Goal: Information Seeking & Learning: Understand process/instructions

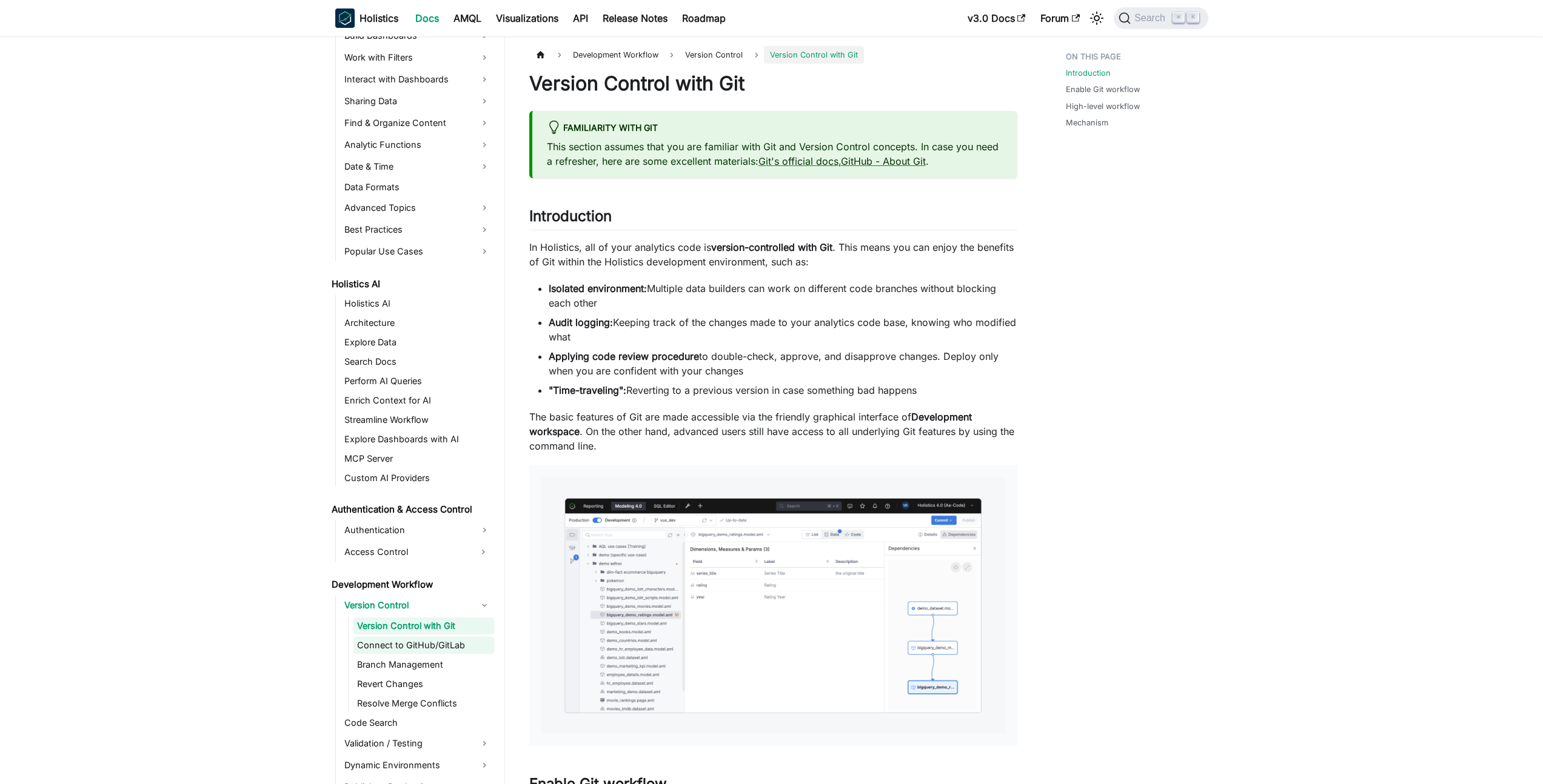
click at [395, 648] on link "Connect to GitHub/GitLab" at bounding box center [423, 645] width 141 height 17
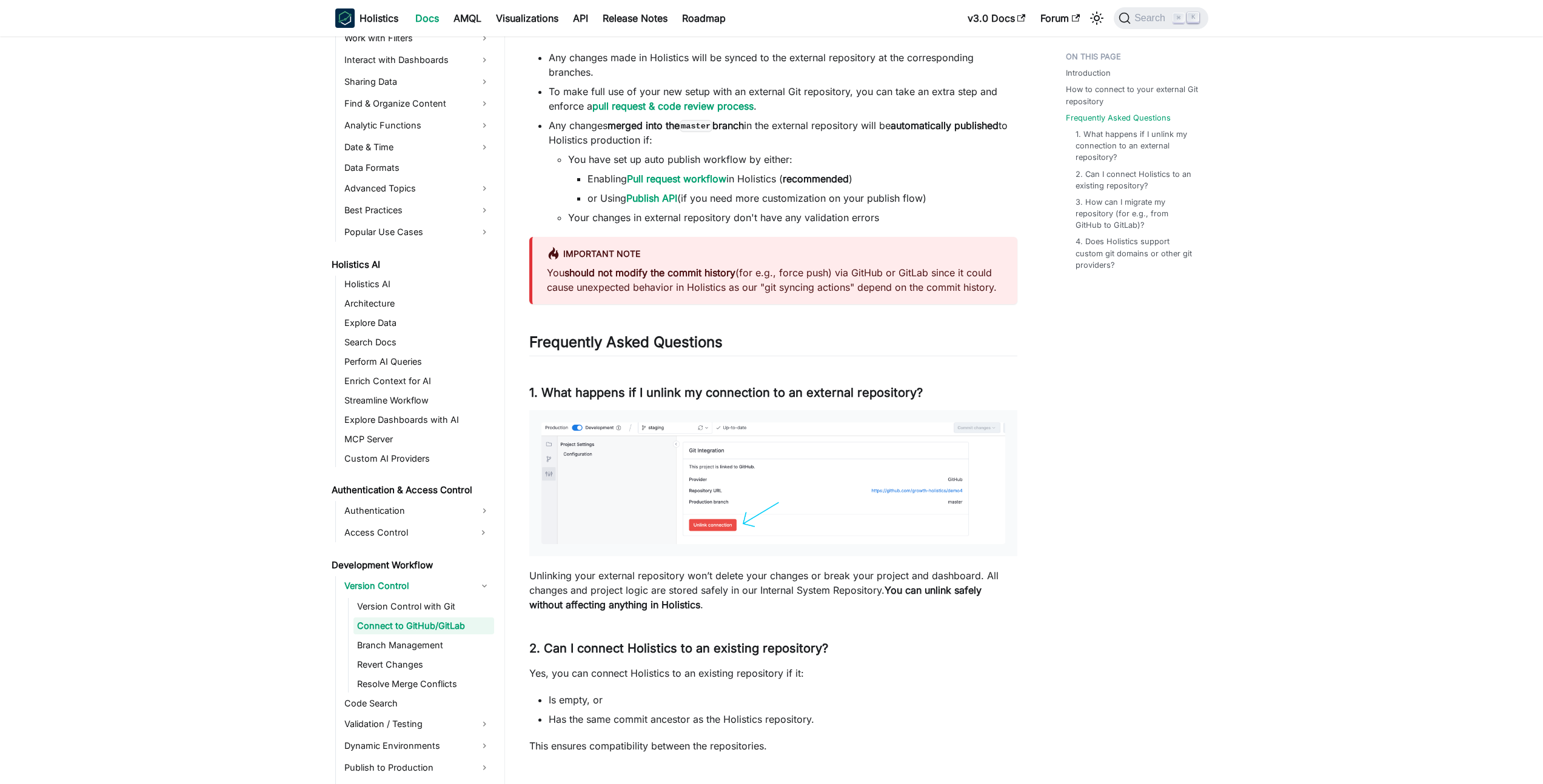
scroll to position [2107, 0]
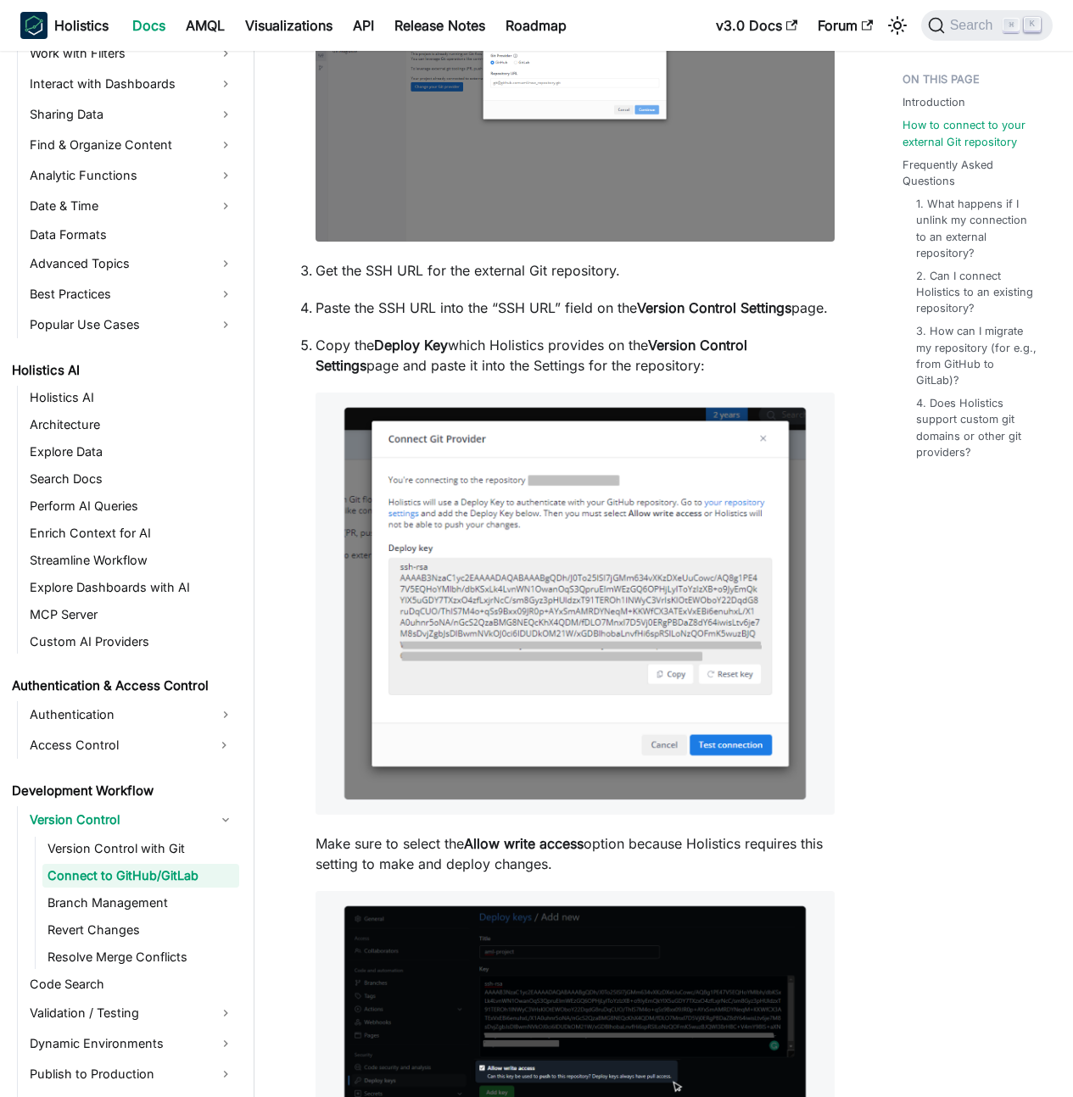
scroll to position [608, 0]
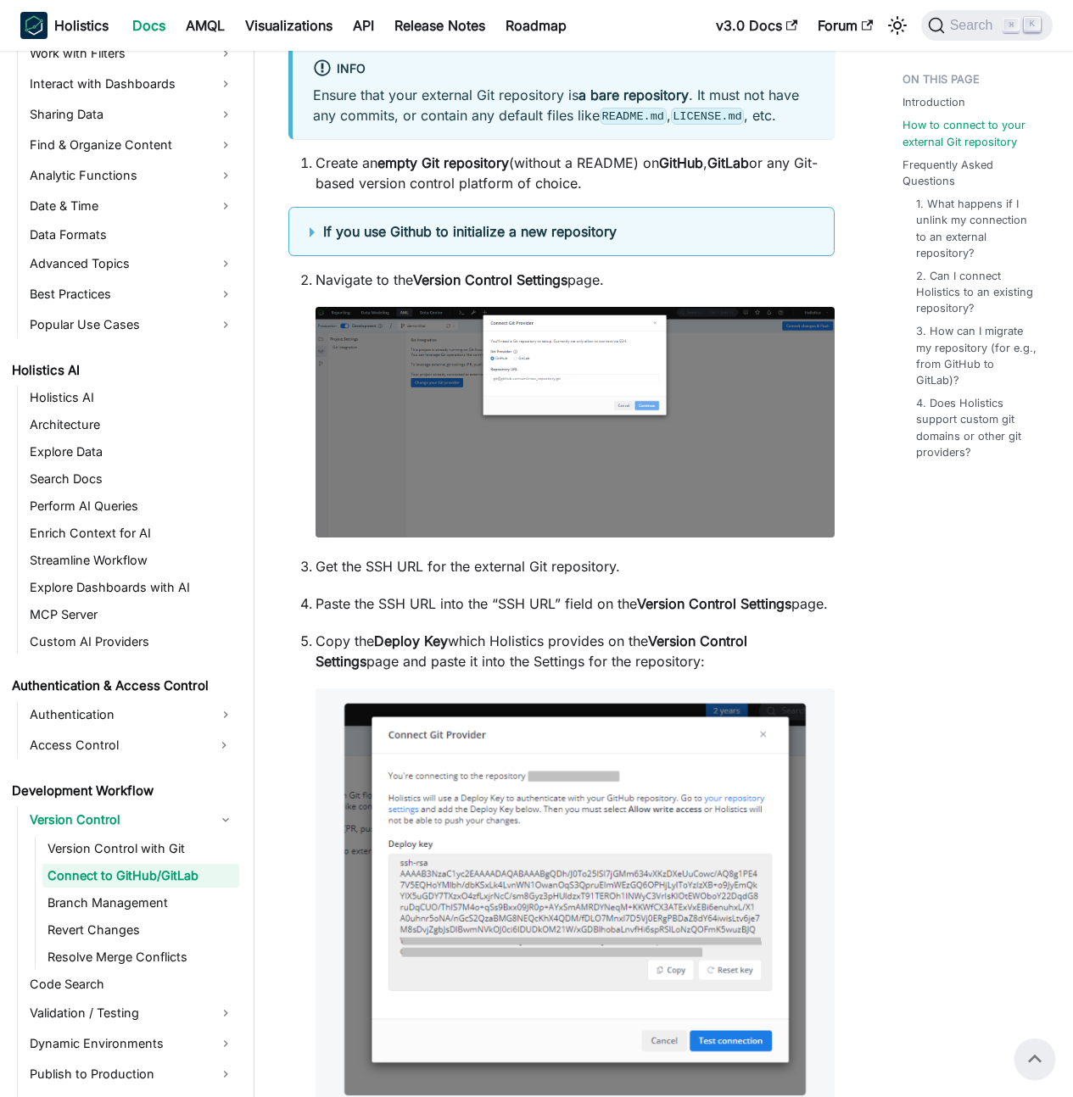
click at [602, 431] on img at bounding box center [574, 422] width 519 height 231
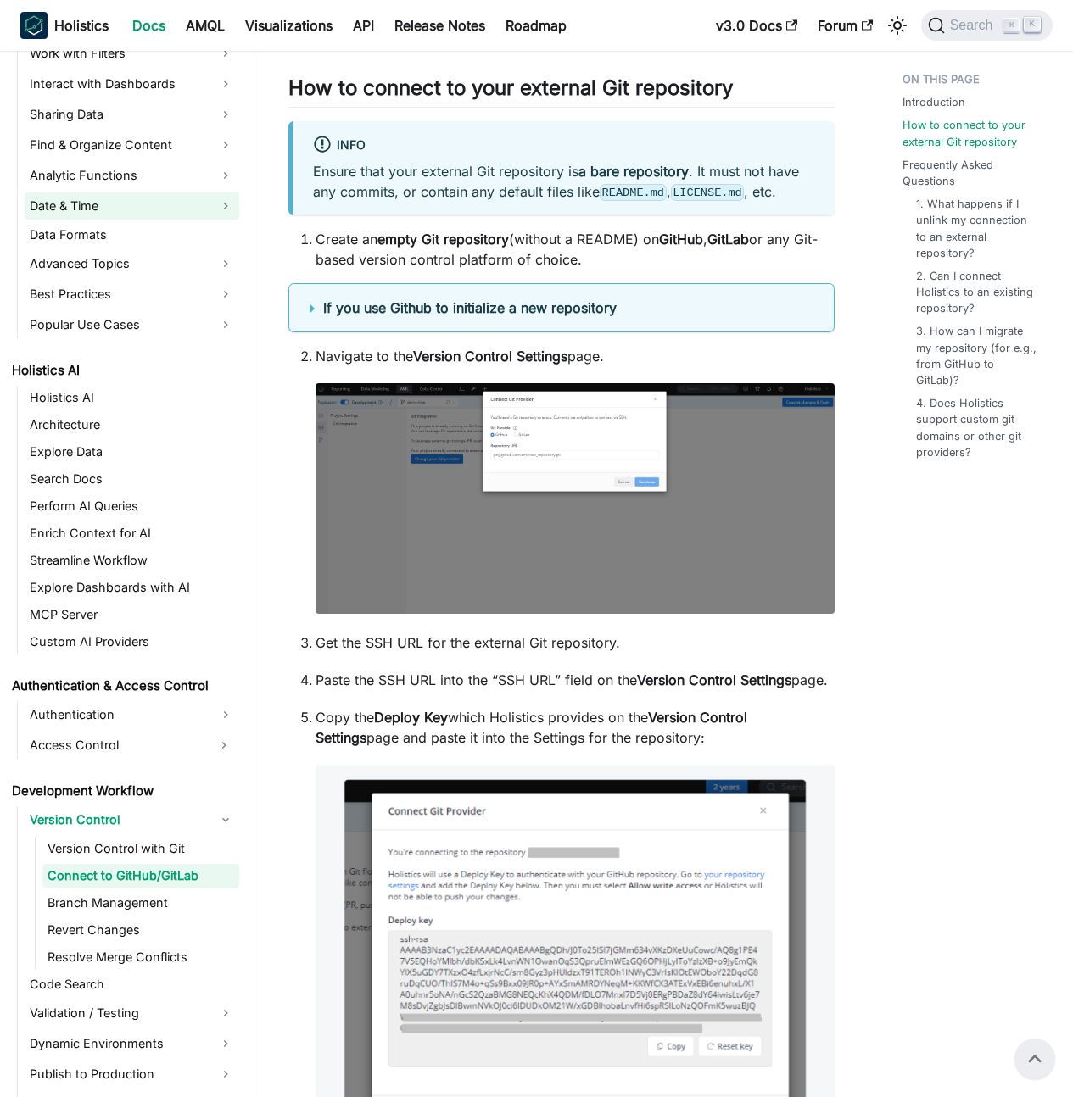
scroll to position [510, 0]
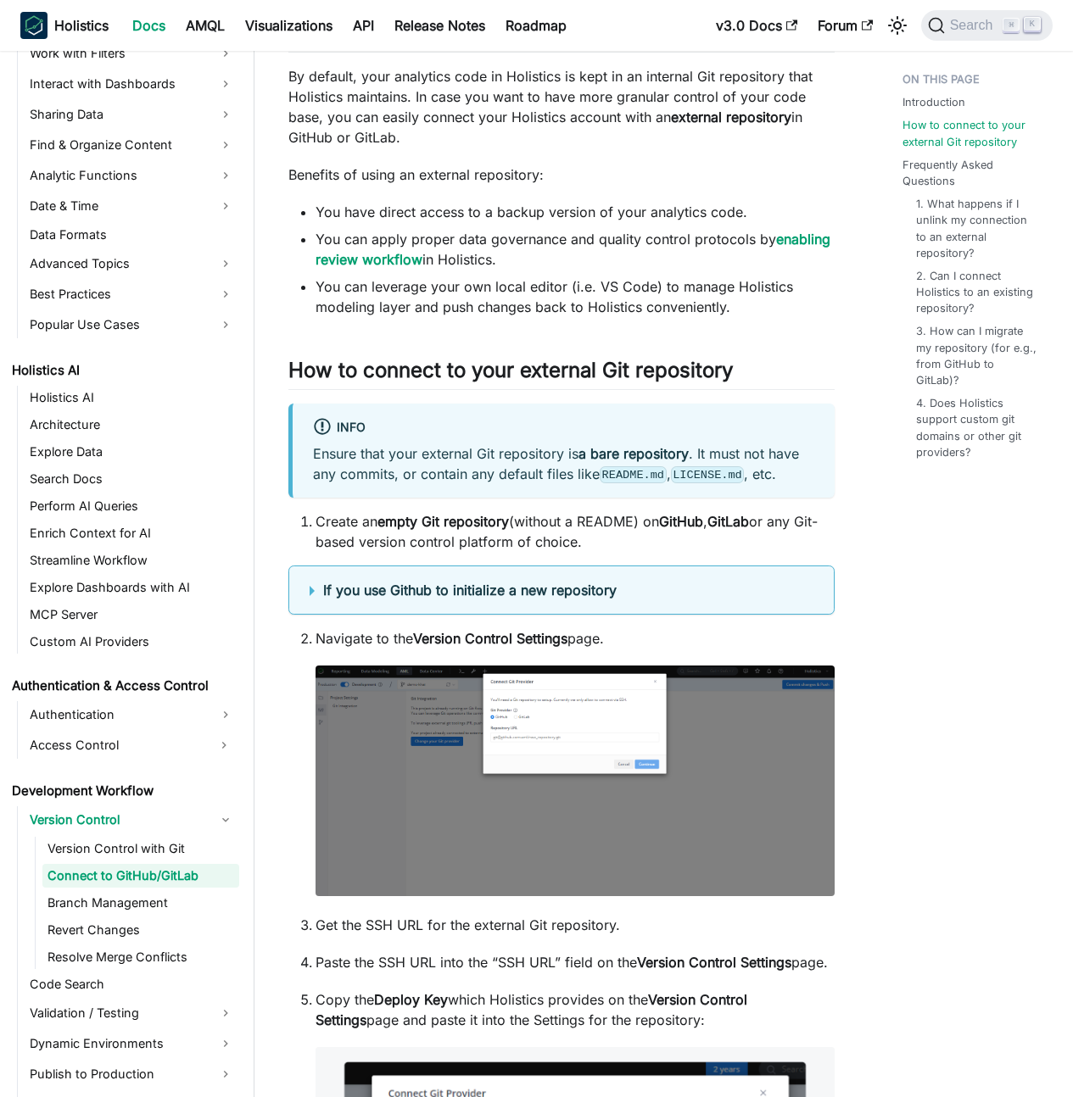
scroll to position [291, 0]
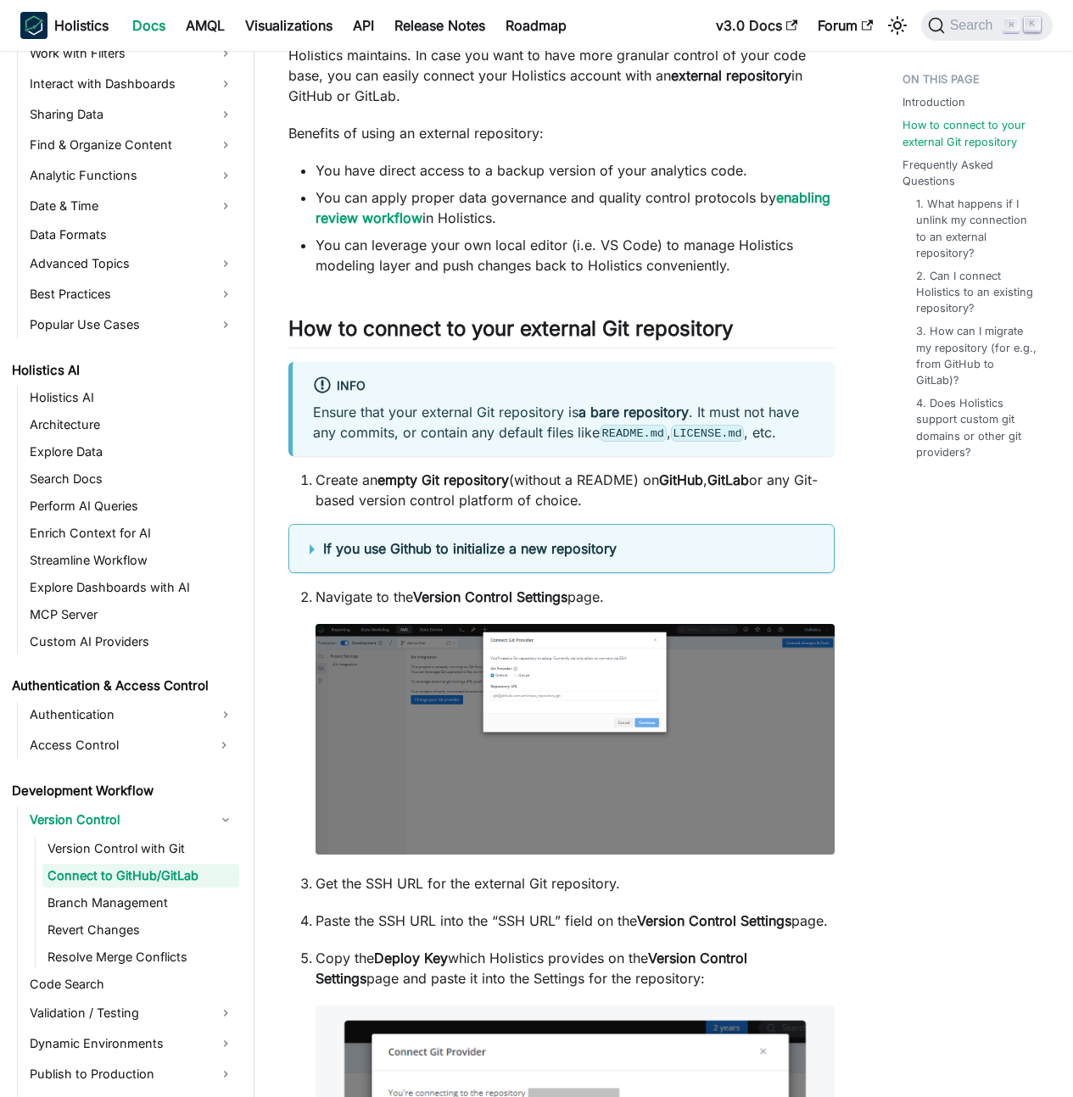
click at [321, 561] on details "If you use Github to initialize a new repository When initializing a new reposi…" at bounding box center [561, 548] width 546 height 49
click at [318, 550] on summary "If you use Github to initialize a new repository" at bounding box center [562, 549] width 504 height 20
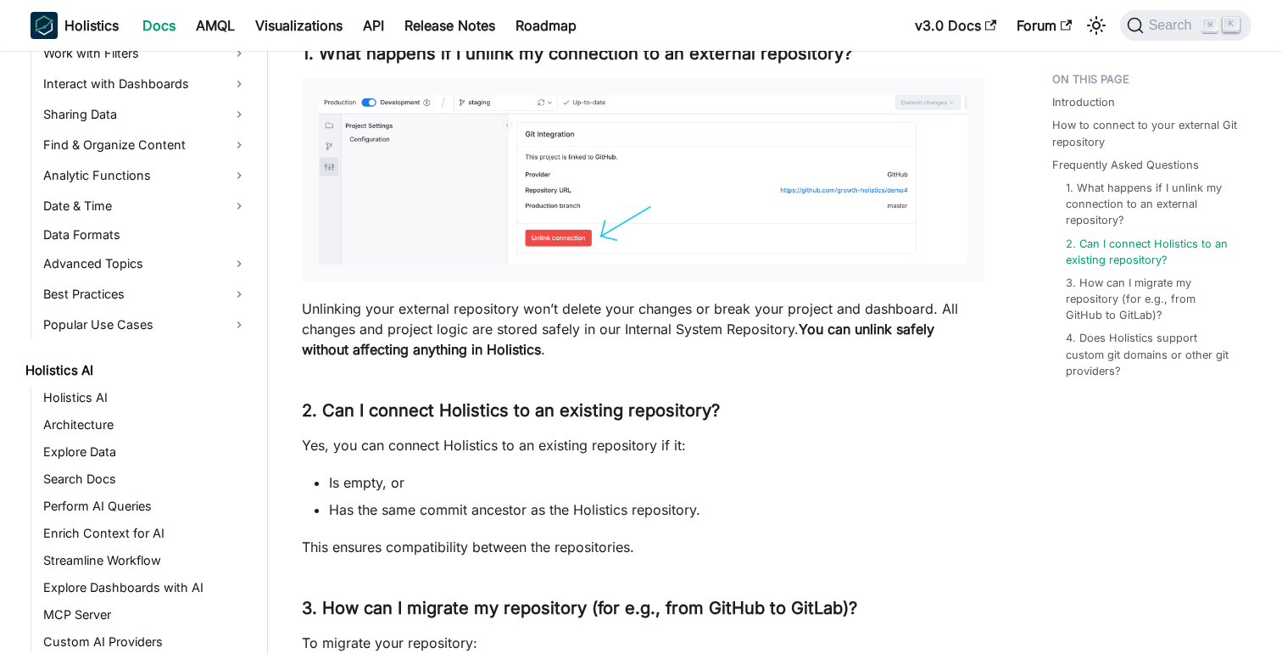
scroll to position [567, 0]
